Goal: Information Seeking & Learning: Learn about a topic

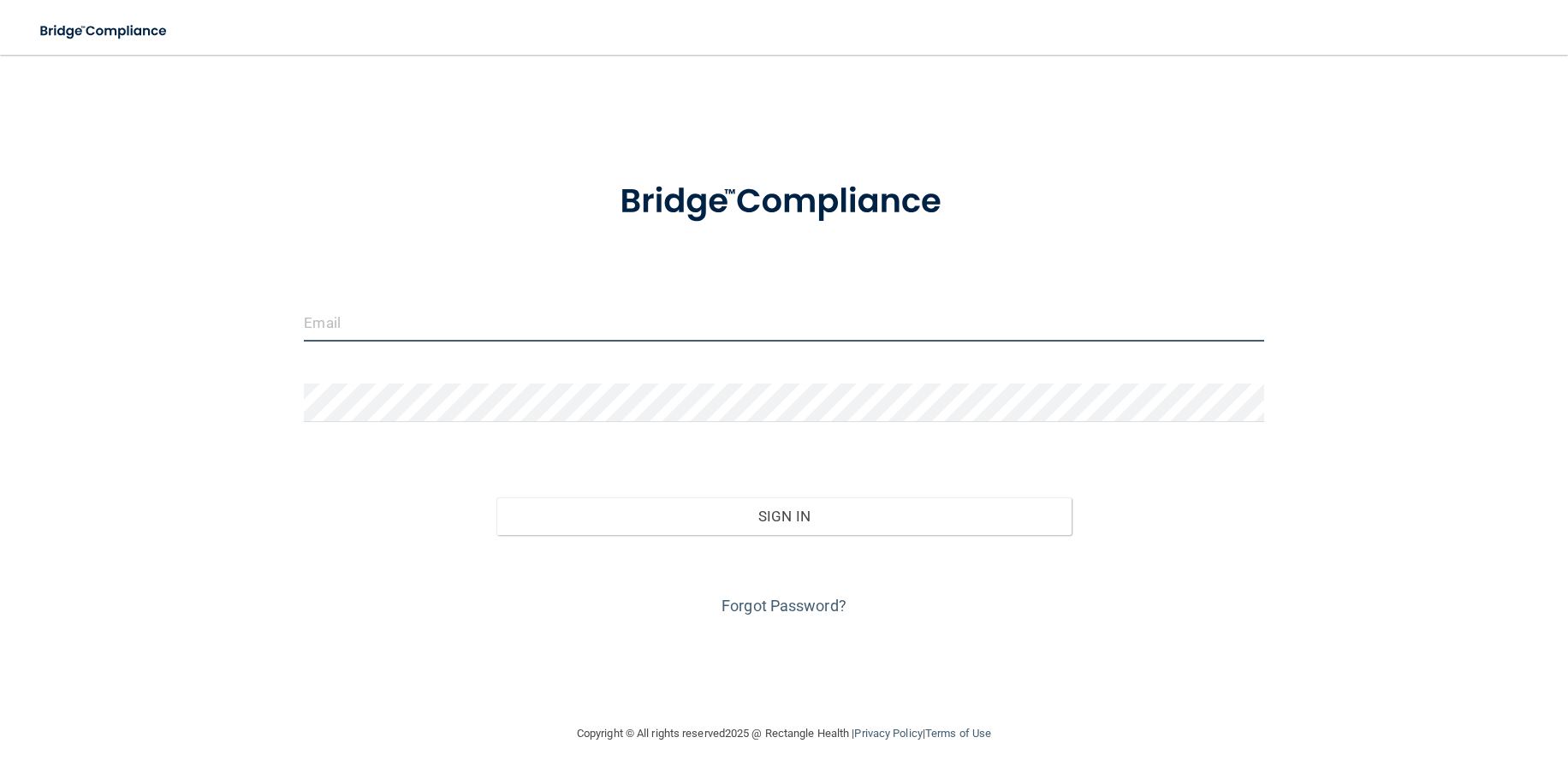
click at [474, 312] on input "email" at bounding box center [784, 322] width 960 height 39
type input "[EMAIL_ADDRESS][DOMAIN_NAME]"
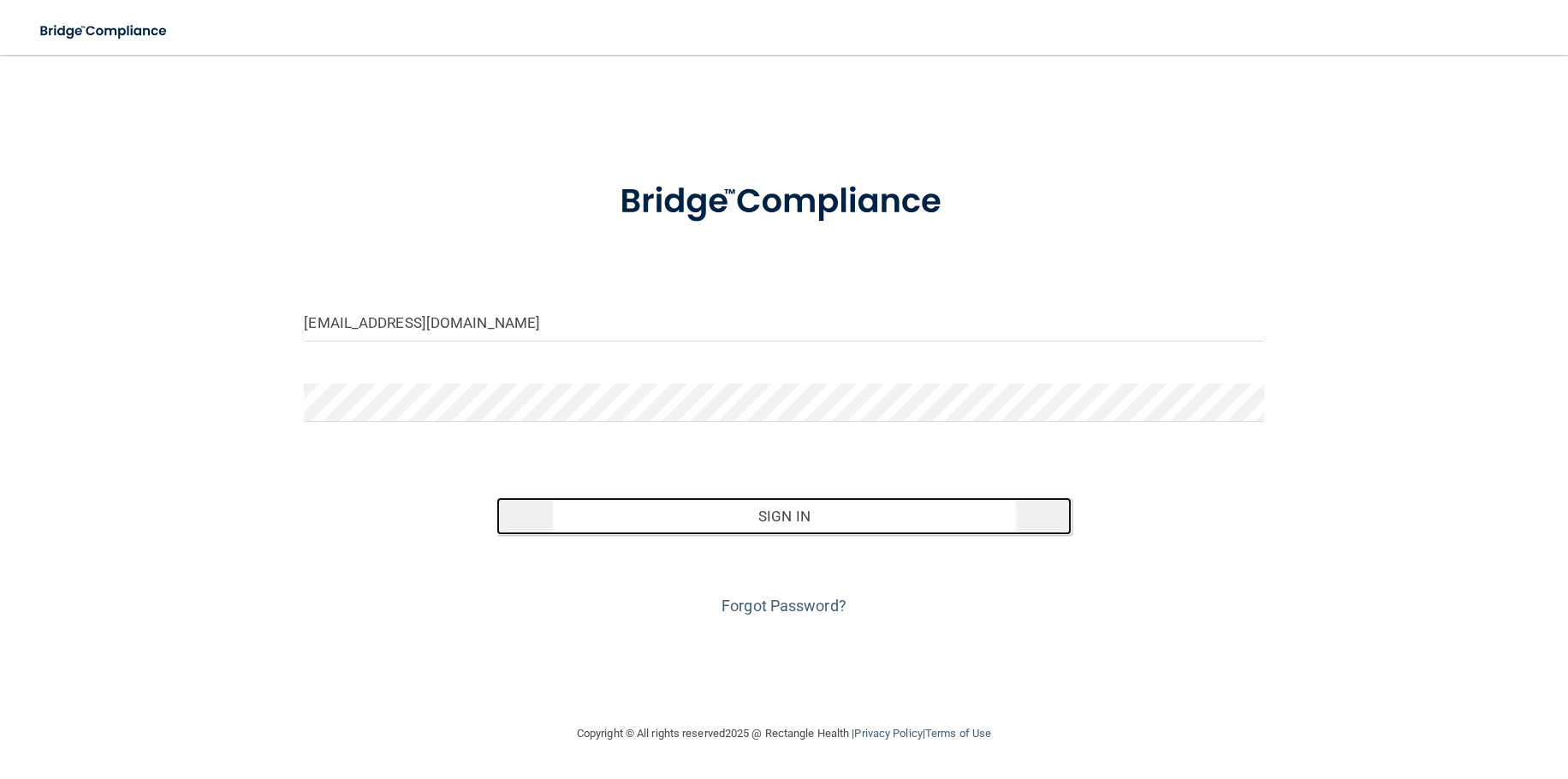
click at [824, 513] on button "Sign In" at bounding box center [785, 517] width 576 height 38
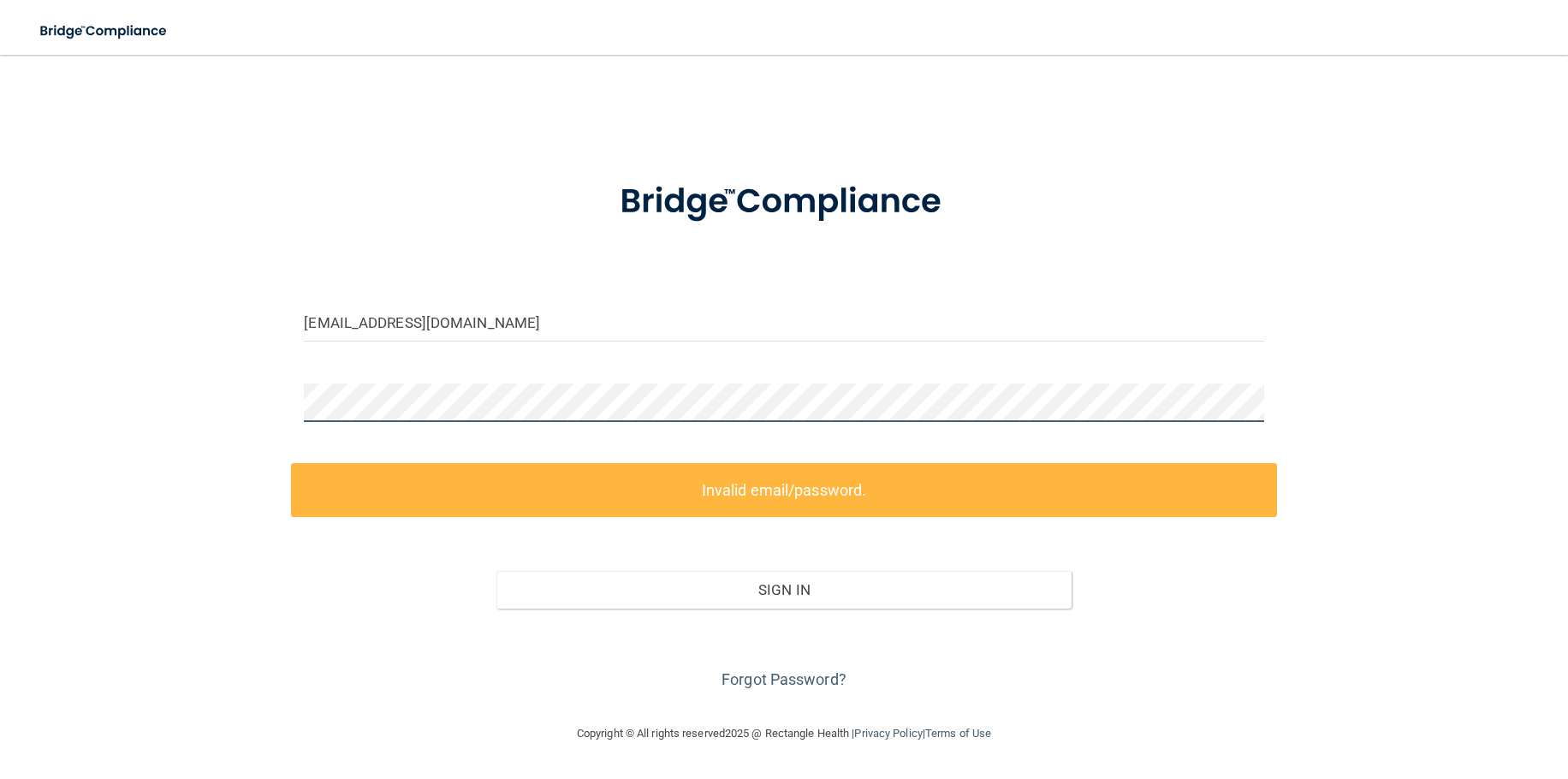
click at [268, 401] on div "rtgmd5@gmail.com Invalid email/password. You don't have permission to access th…" at bounding box center [783, 389] width 1499 height 634
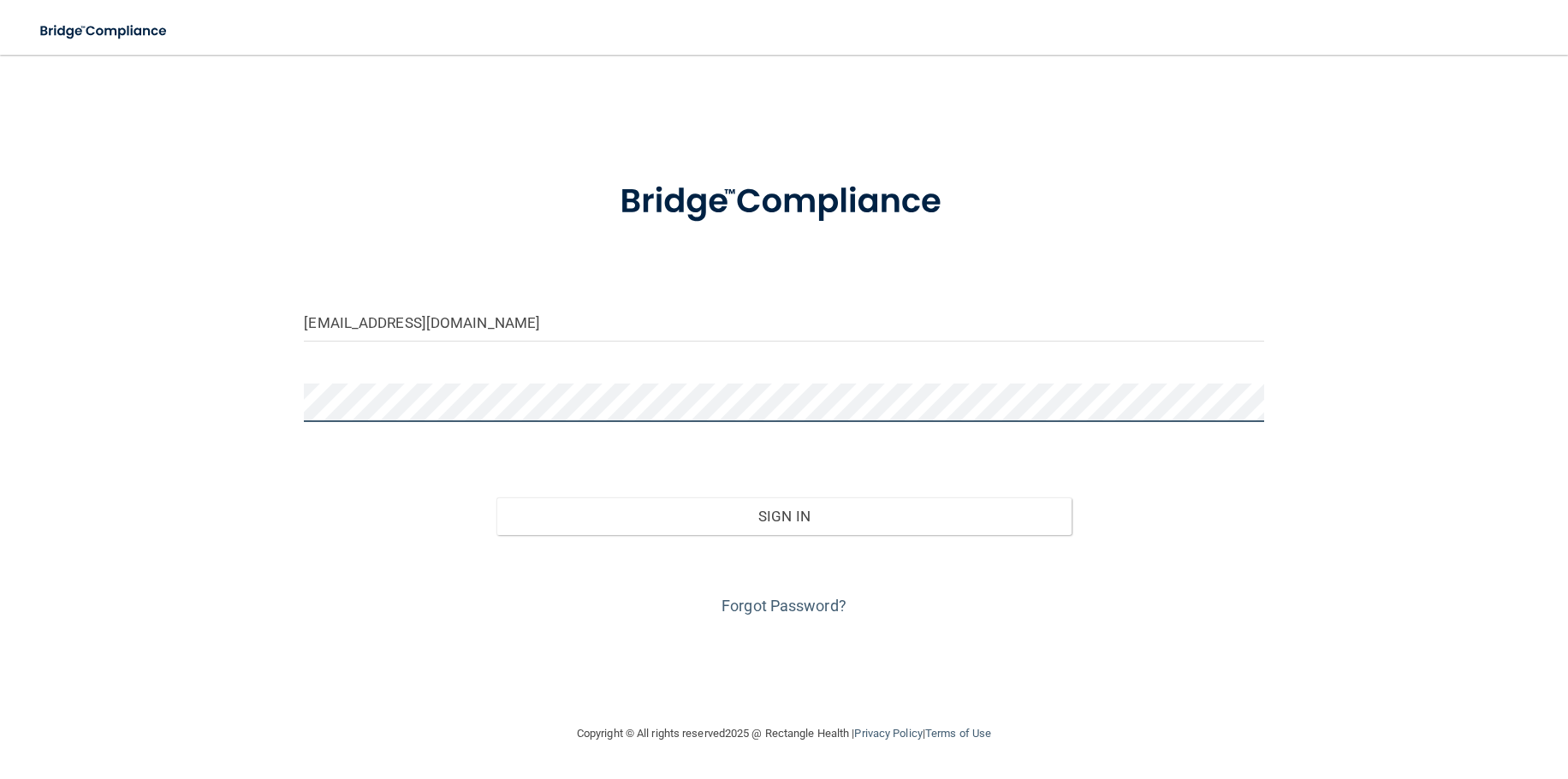
click at [497, 498] on button "Sign In" at bounding box center [785, 517] width 576 height 38
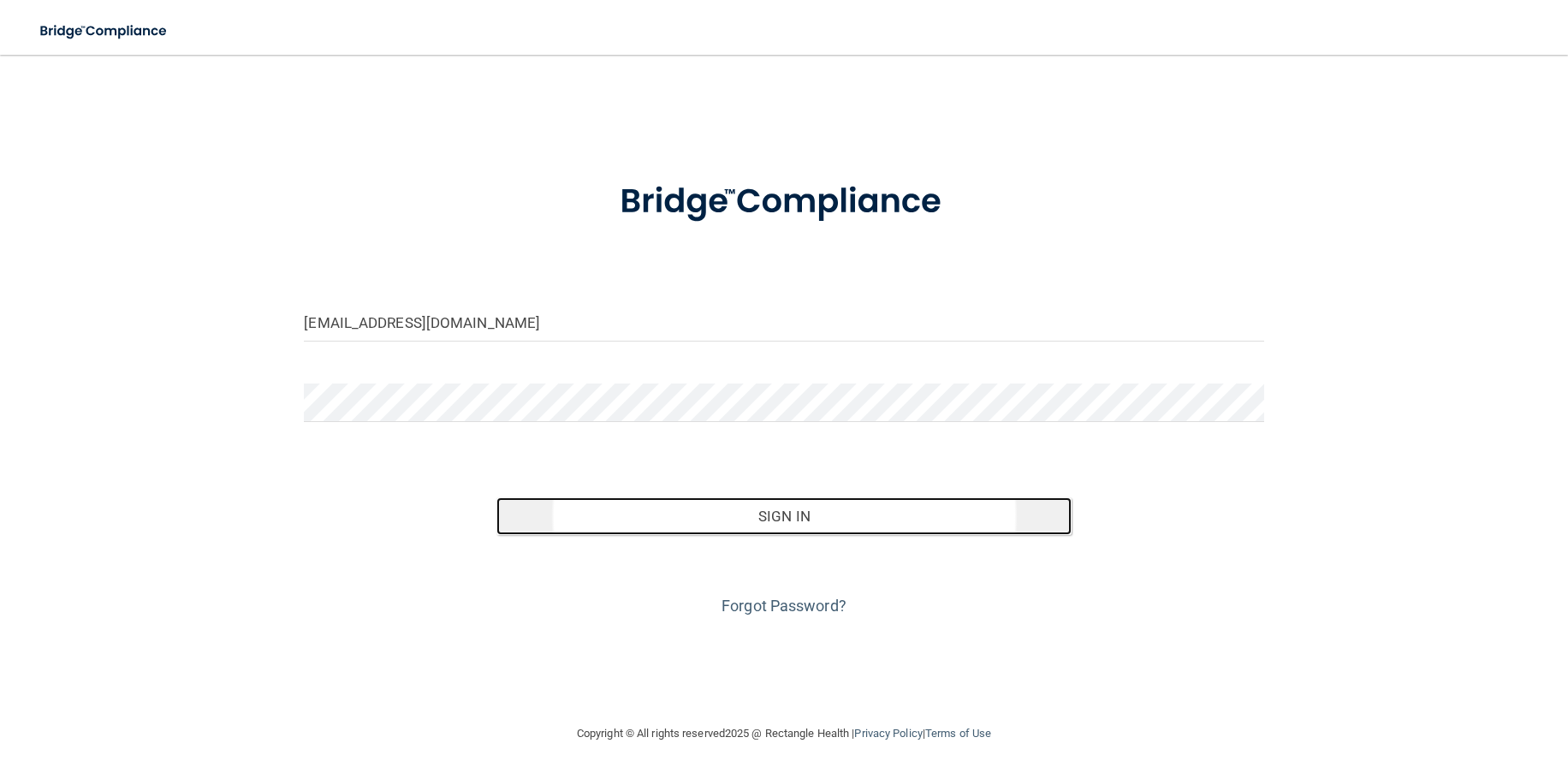
click at [754, 518] on button "Sign In" at bounding box center [785, 517] width 576 height 38
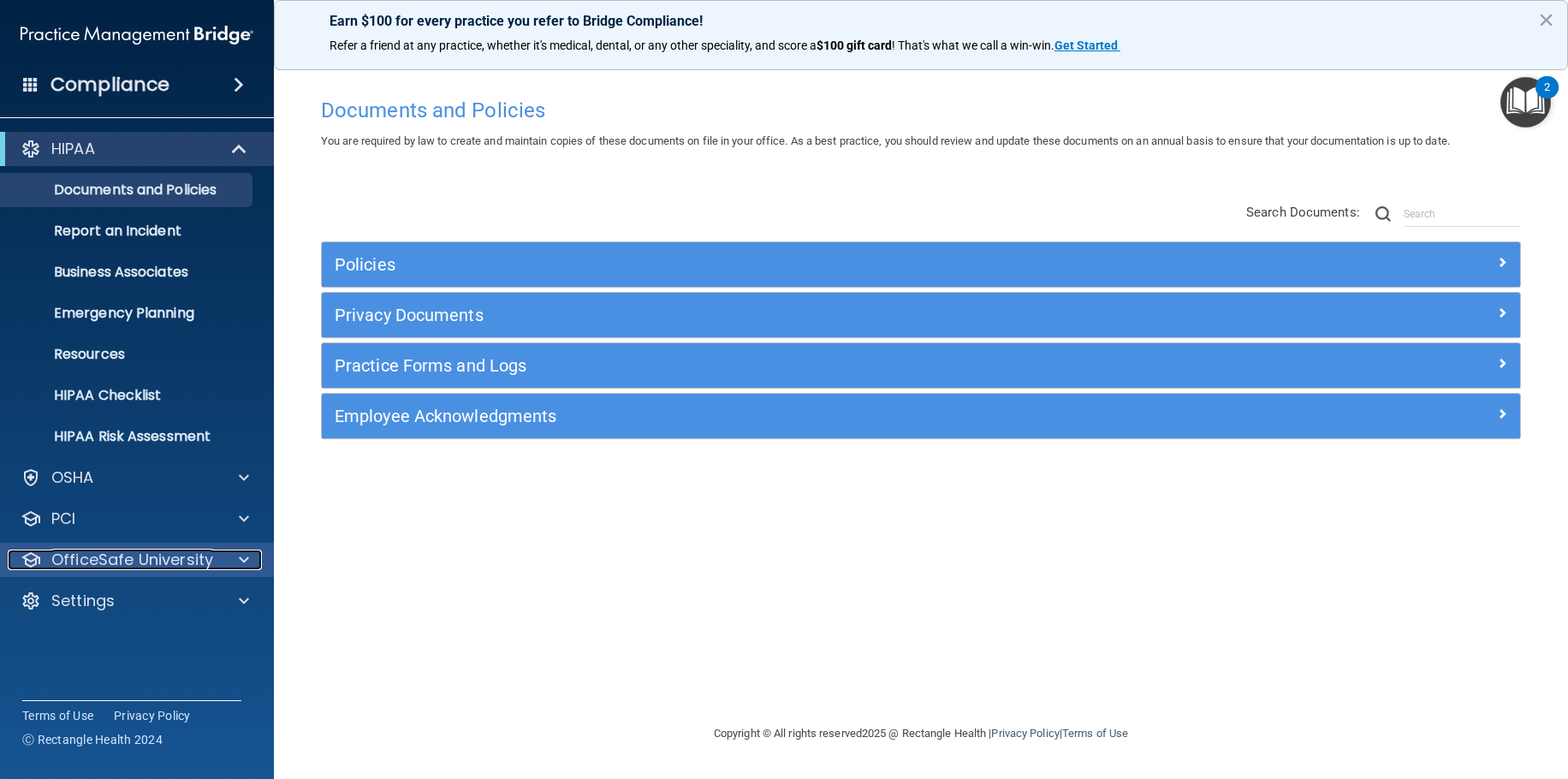
click at [84, 558] on p "OfficeSafe University" at bounding box center [132, 559] width 162 height 21
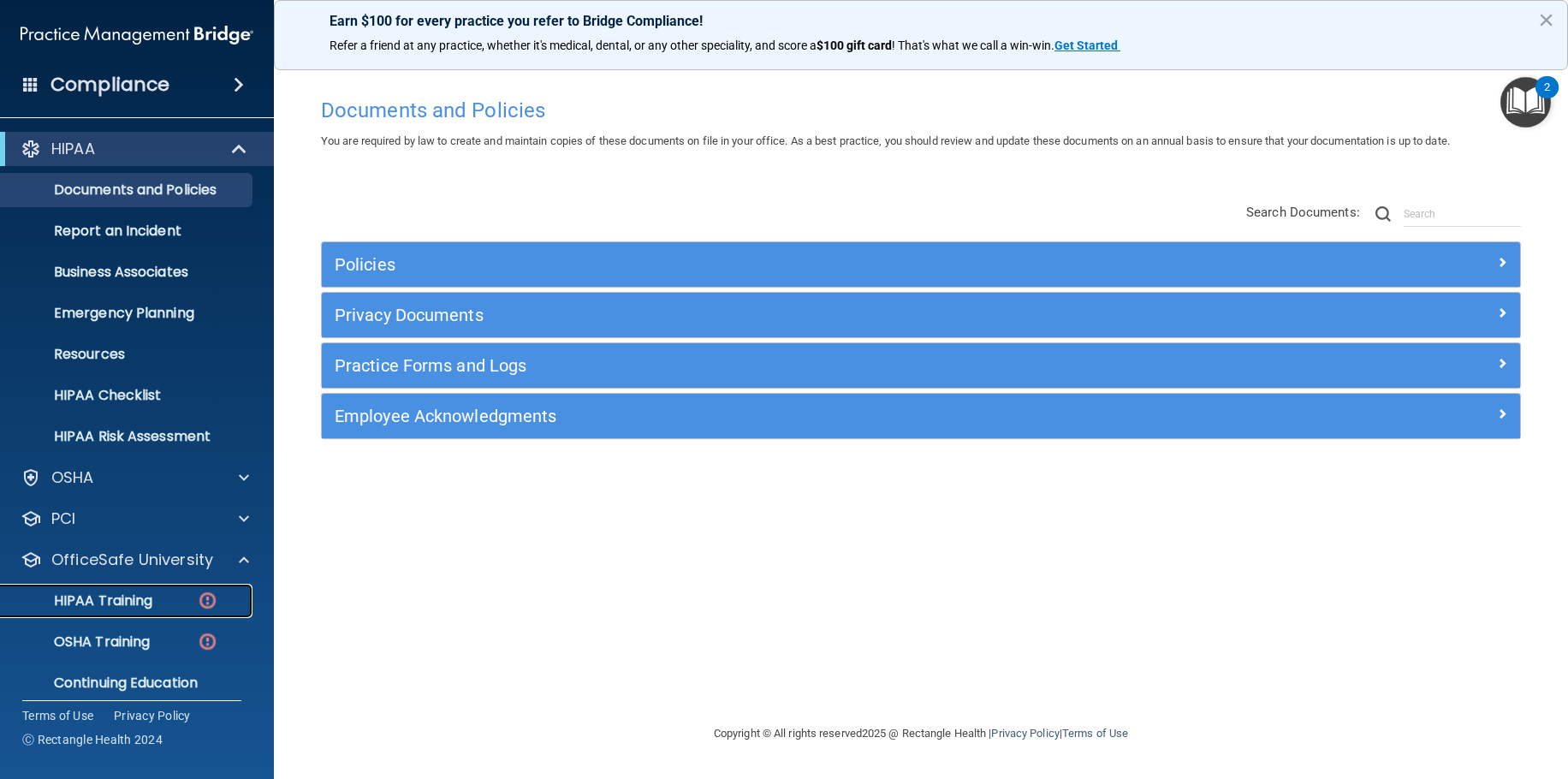
click at [106, 596] on p "HIPAA Training" at bounding box center [81, 600] width 141 height 17
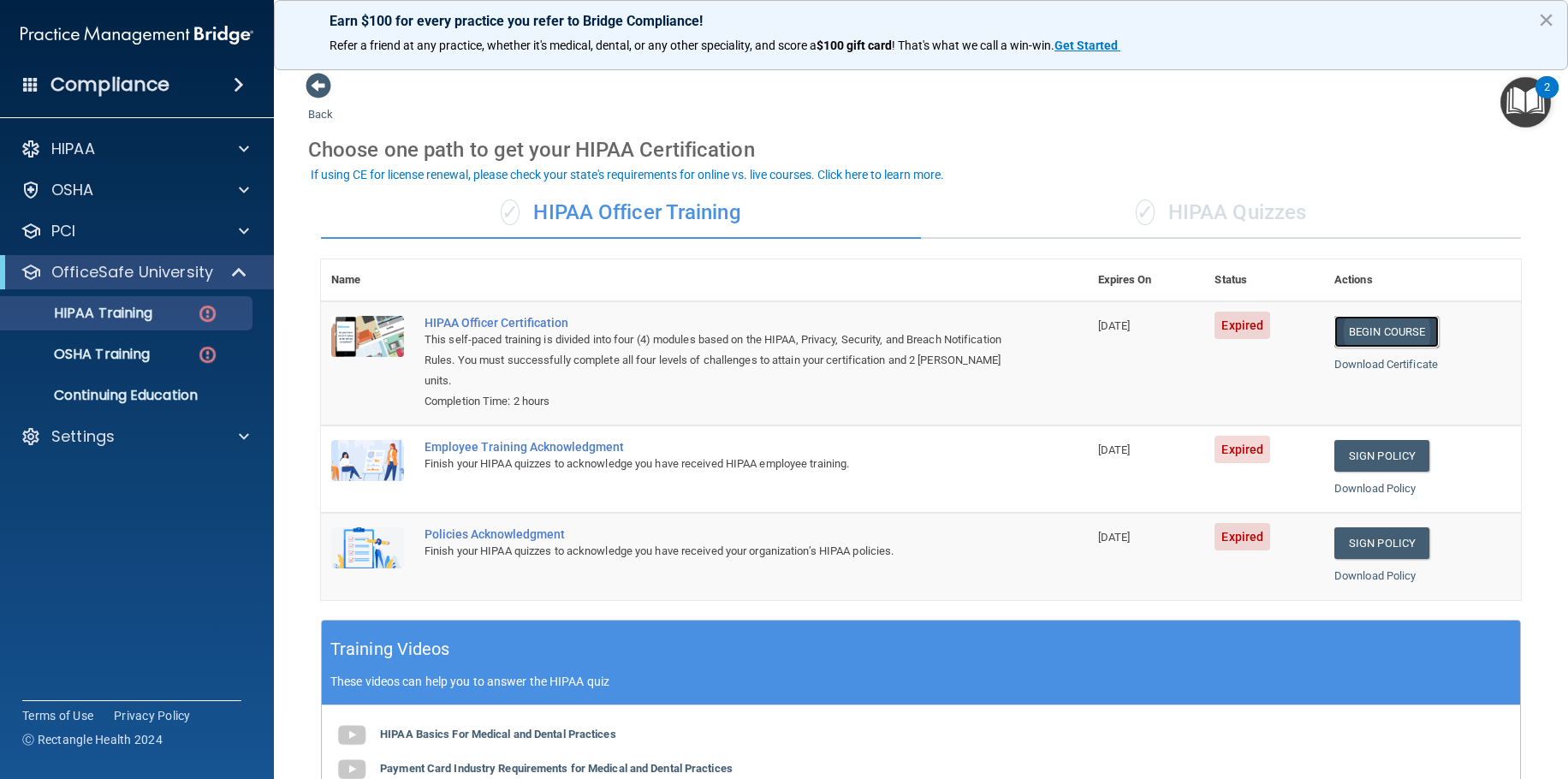
click at [1395, 324] on link "Begin Course" at bounding box center [1386, 332] width 104 height 32
click at [1369, 330] on link "Begin Course" at bounding box center [1386, 332] width 104 height 32
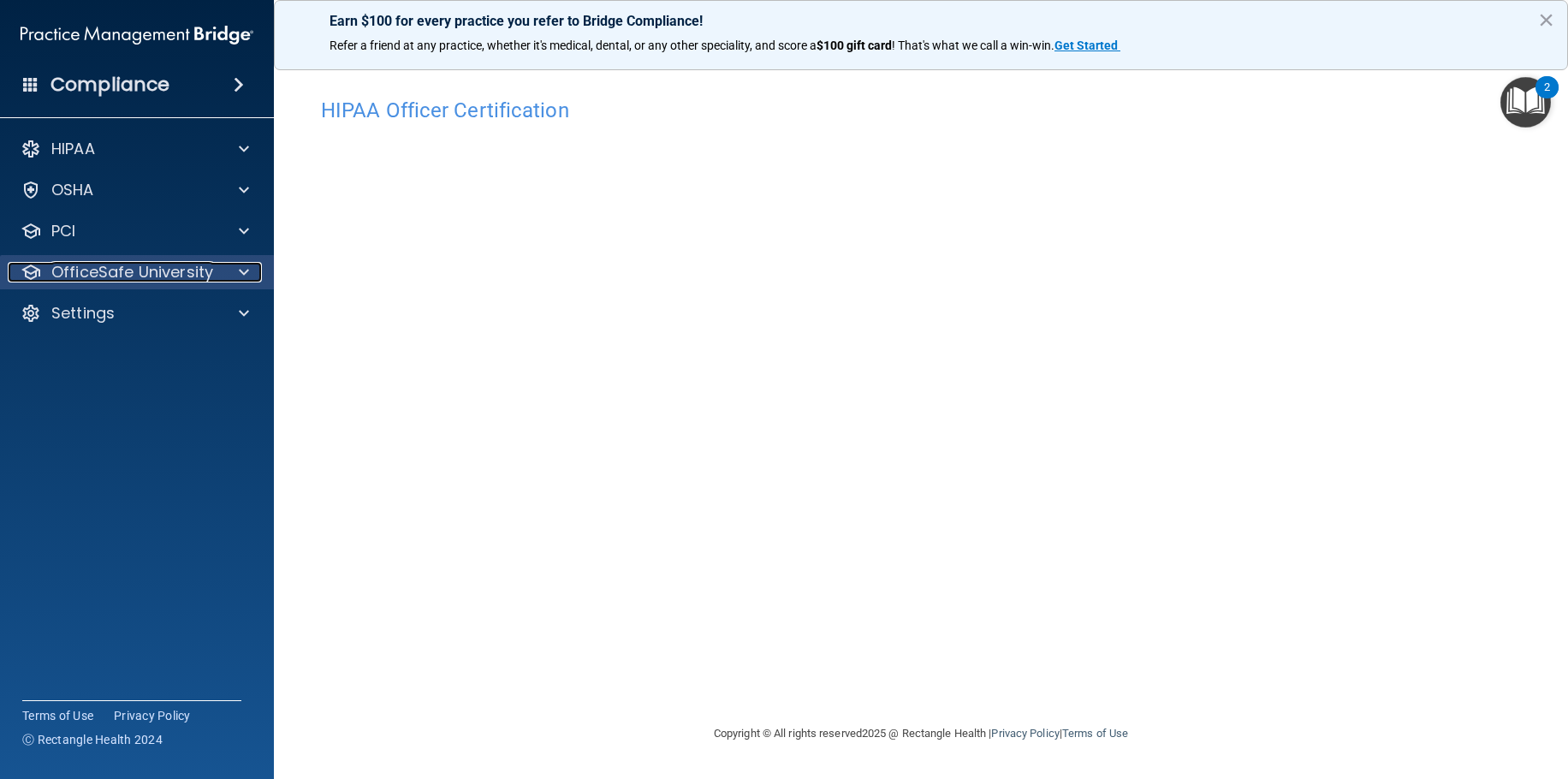
click at [243, 267] on span at bounding box center [243, 272] width 10 height 21
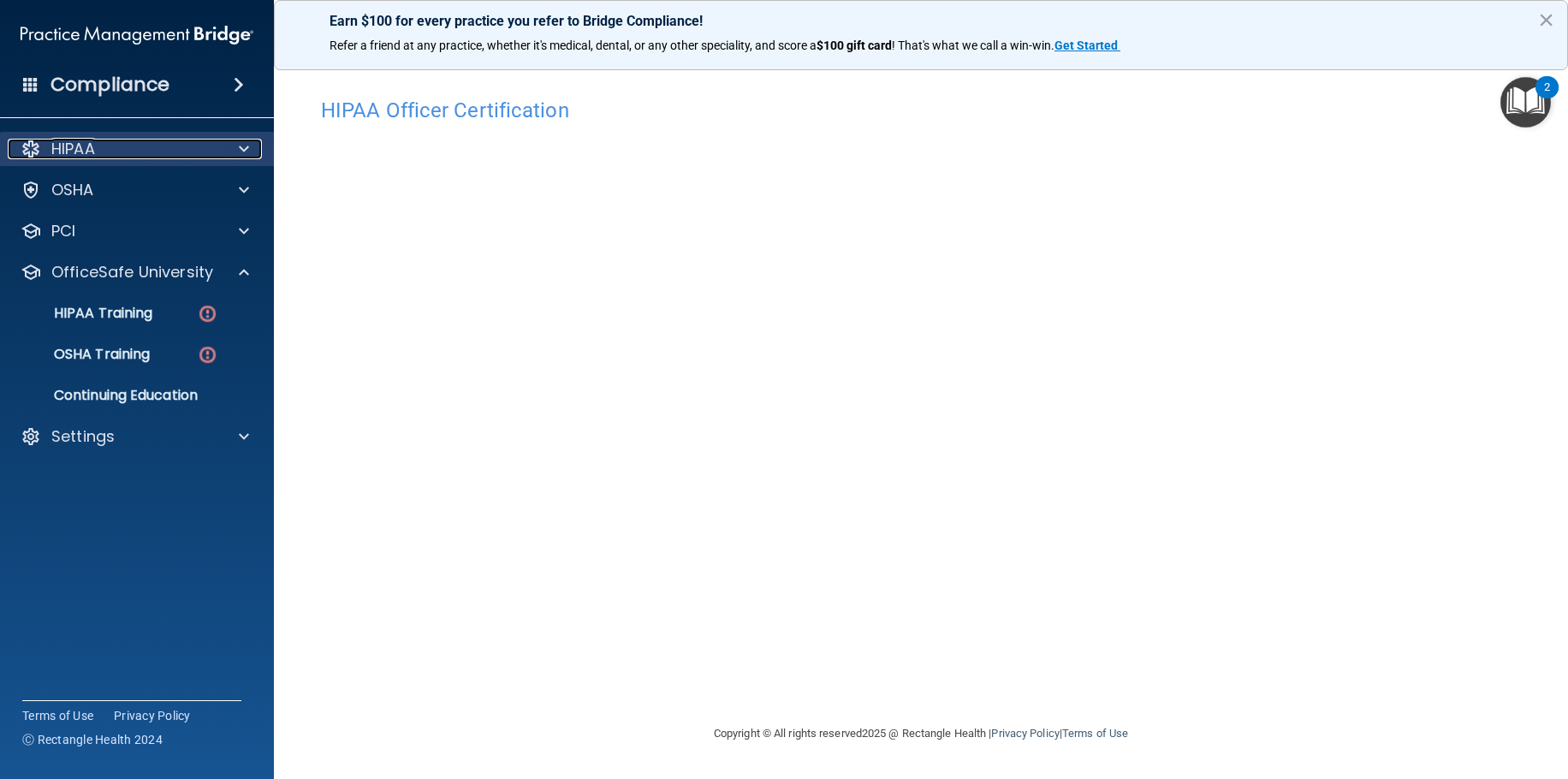
click at [108, 151] on div "HIPAA" at bounding box center [114, 149] width 213 height 21
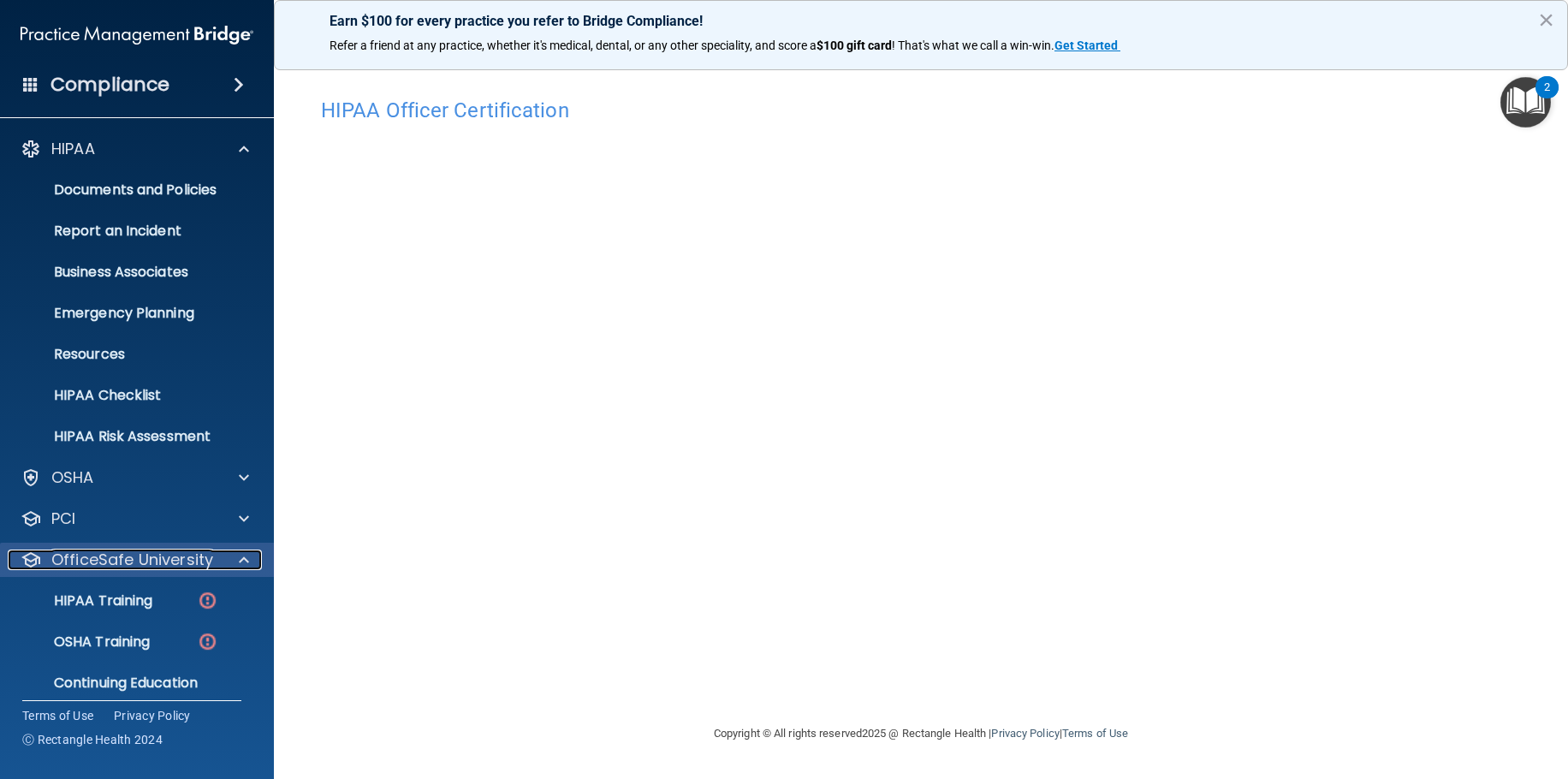
click at [97, 560] on p "OfficeSafe University" at bounding box center [132, 559] width 162 height 21
